Goal: Entertainment & Leisure: Consume media (video, audio)

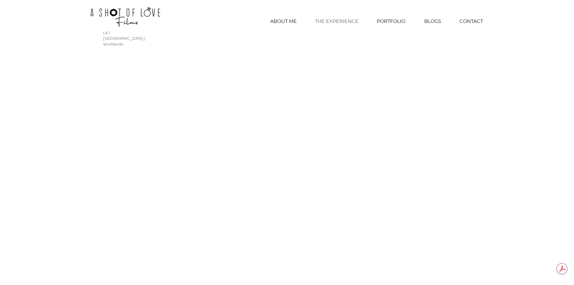
click at [343, 19] on p "THE EXPERIENCE" at bounding box center [337, 21] width 50 height 15
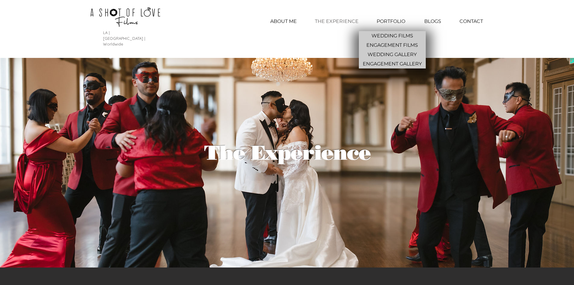
click at [384, 22] on p "PORTFOLIO" at bounding box center [391, 21] width 35 height 15
click at [390, 54] on p "WEDDING GALLERY" at bounding box center [392, 54] width 54 height 9
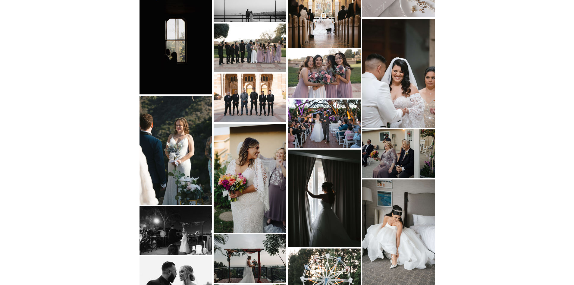
scroll to position [1992, 0]
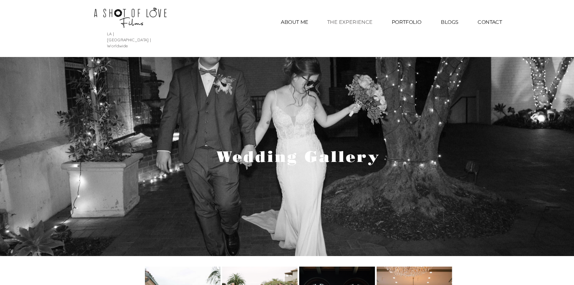
click at [346, 25] on p "THE EXPERIENCE" at bounding box center [337, 21] width 50 height 15
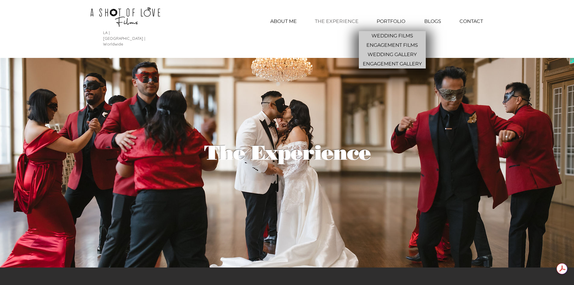
click at [402, 19] on p "PORTFOLIO" at bounding box center [391, 21] width 35 height 15
click at [400, 52] on p "WEDDING GALLERY" at bounding box center [392, 54] width 54 height 9
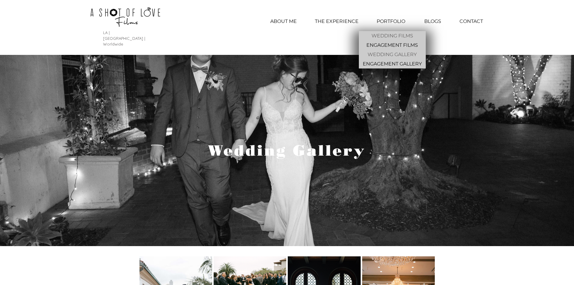
click at [391, 35] on p "WEDDING FILMS" at bounding box center [392, 35] width 46 height 9
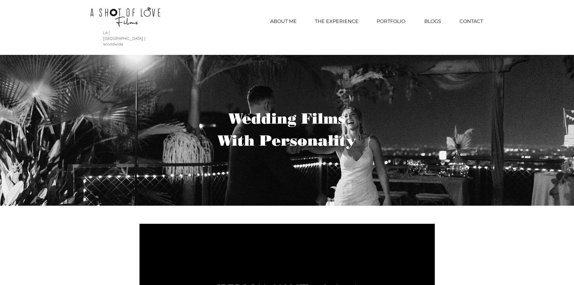
scroll to position [249, 0]
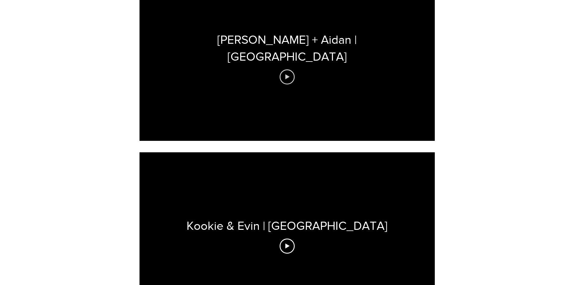
click at [290, 69] on icon "Play video" at bounding box center [287, 76] width 15 height 15
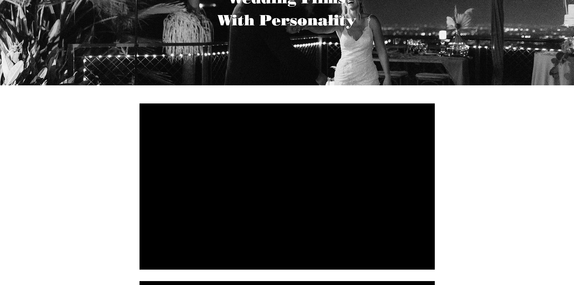
scroll to position [144, 0]
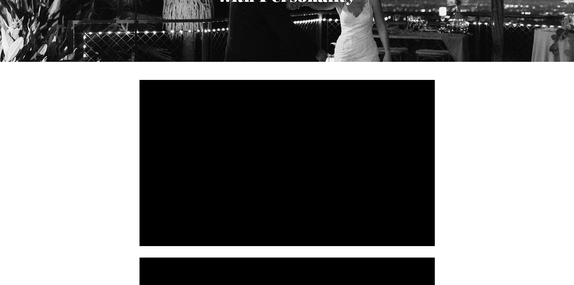
click at [290, 197] on div at bounding box center [287, 163] width 295 height 166
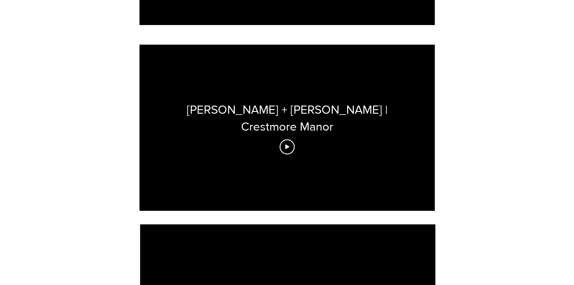
scroll to position [1887, 0]
